Goal: Task Accomplishment & Management: Use online tool/utility

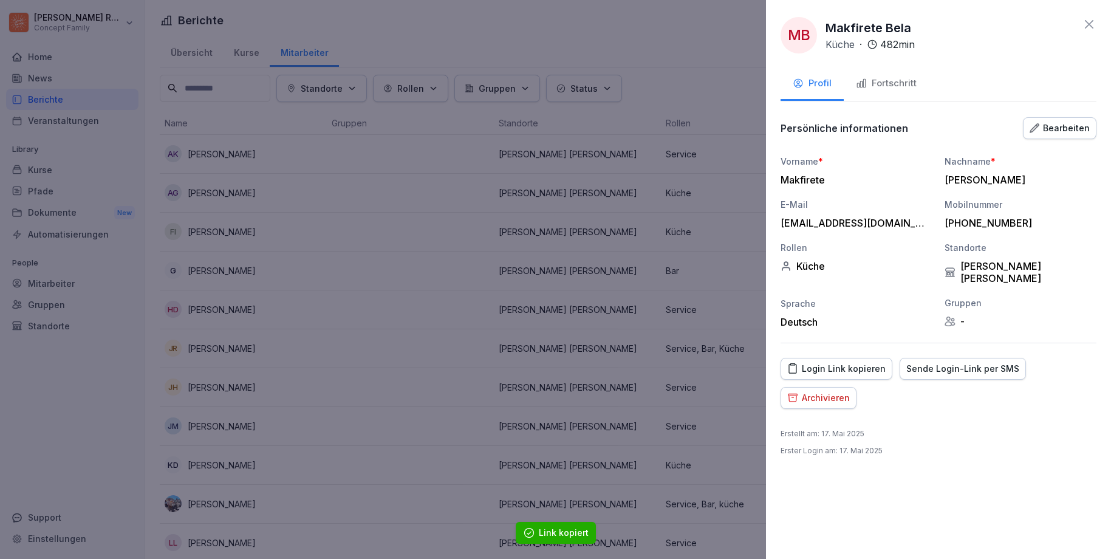
scroll to position [498, 0]
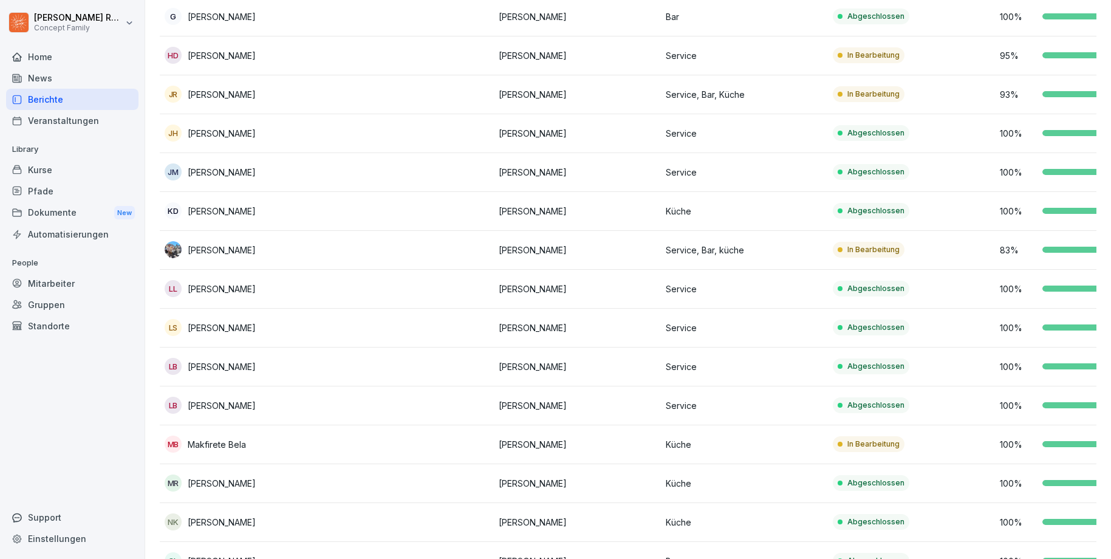
scroll to position [402, 0]
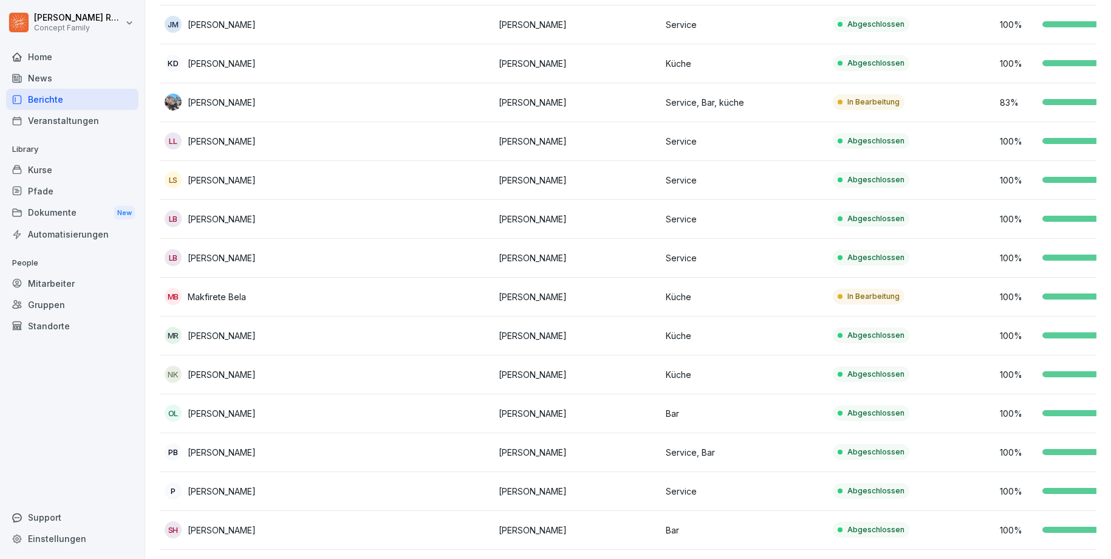
click at [206, 295] on p "Makfirete Bela" at bounding box center [217, 296] width 58 height 13
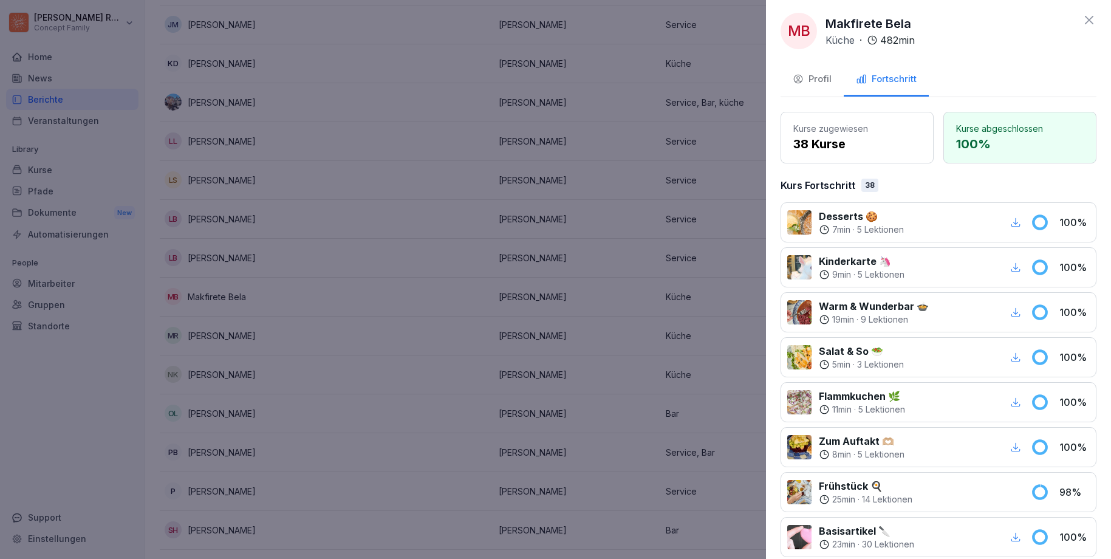
scroll to position [0, 0]
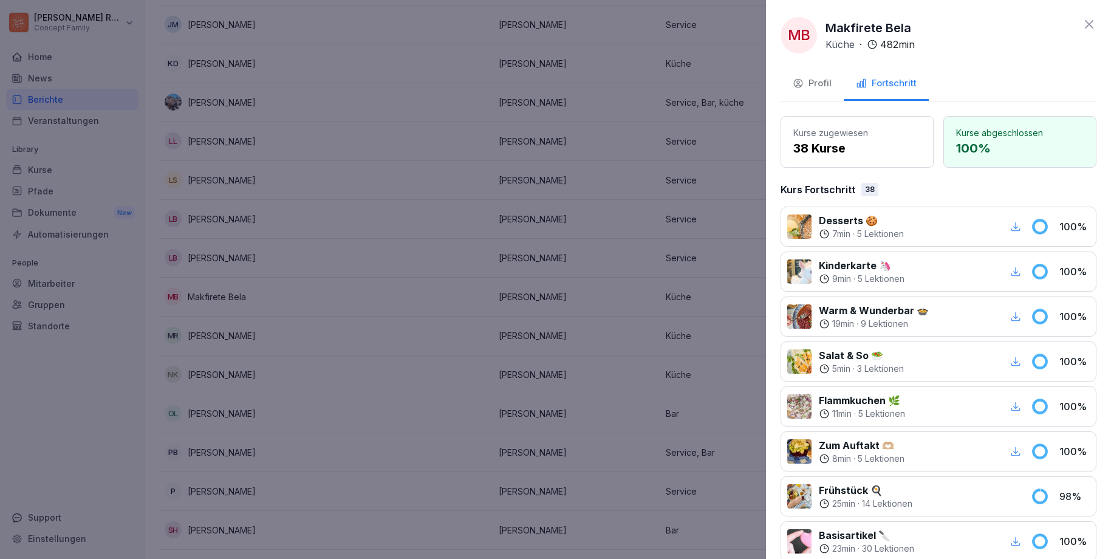
click at [820, 80] on div "Profil" at bounding box center [812, 84] width 39 height 14
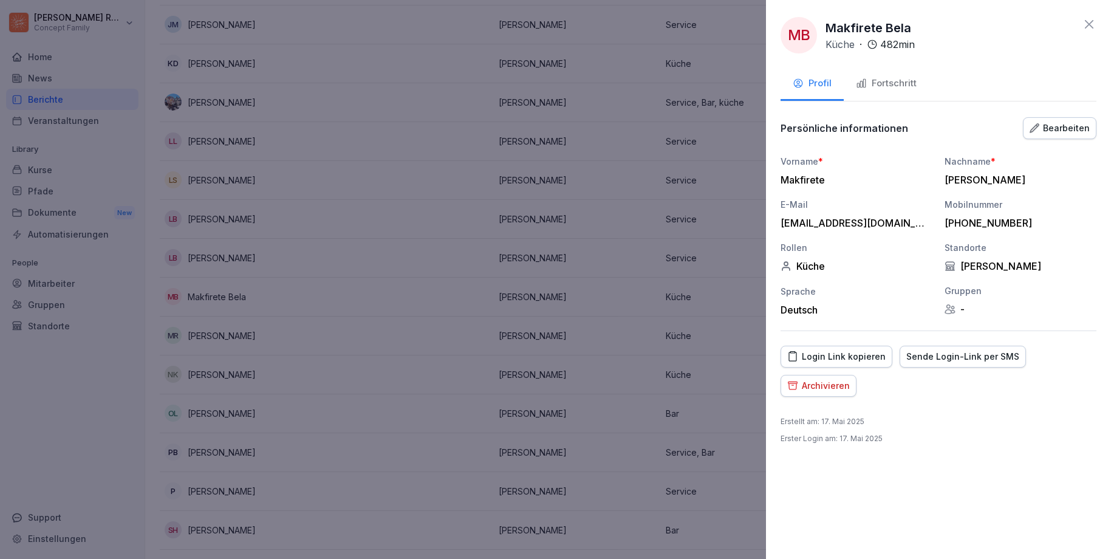
click at [862, 357] on div "Login Link kopieren" at bounding box center [836, 356] width 98 height 13
